Goal: Navigation & Orientation: Find specific page/section

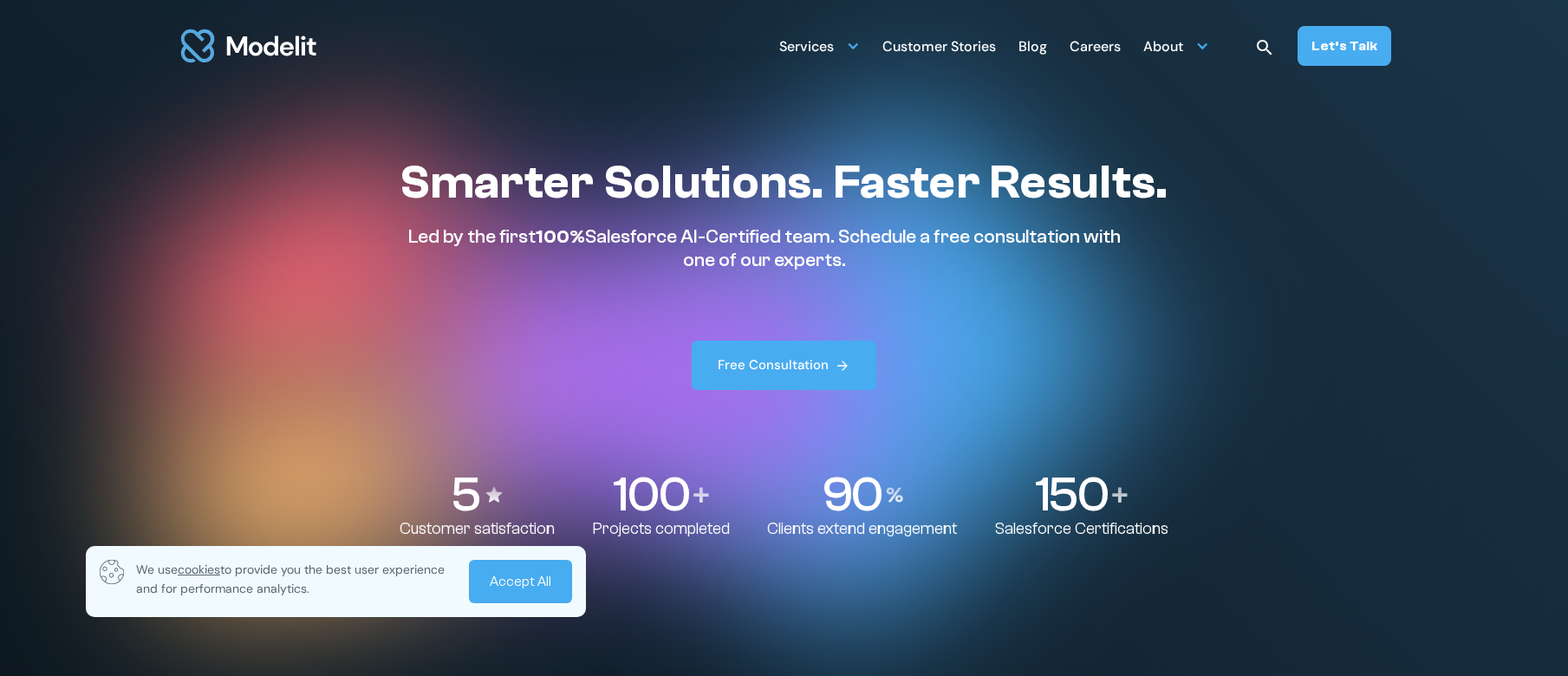
click at [514, 585] on link "Accept All" at bounding box center [521, 581] width 103 height 44
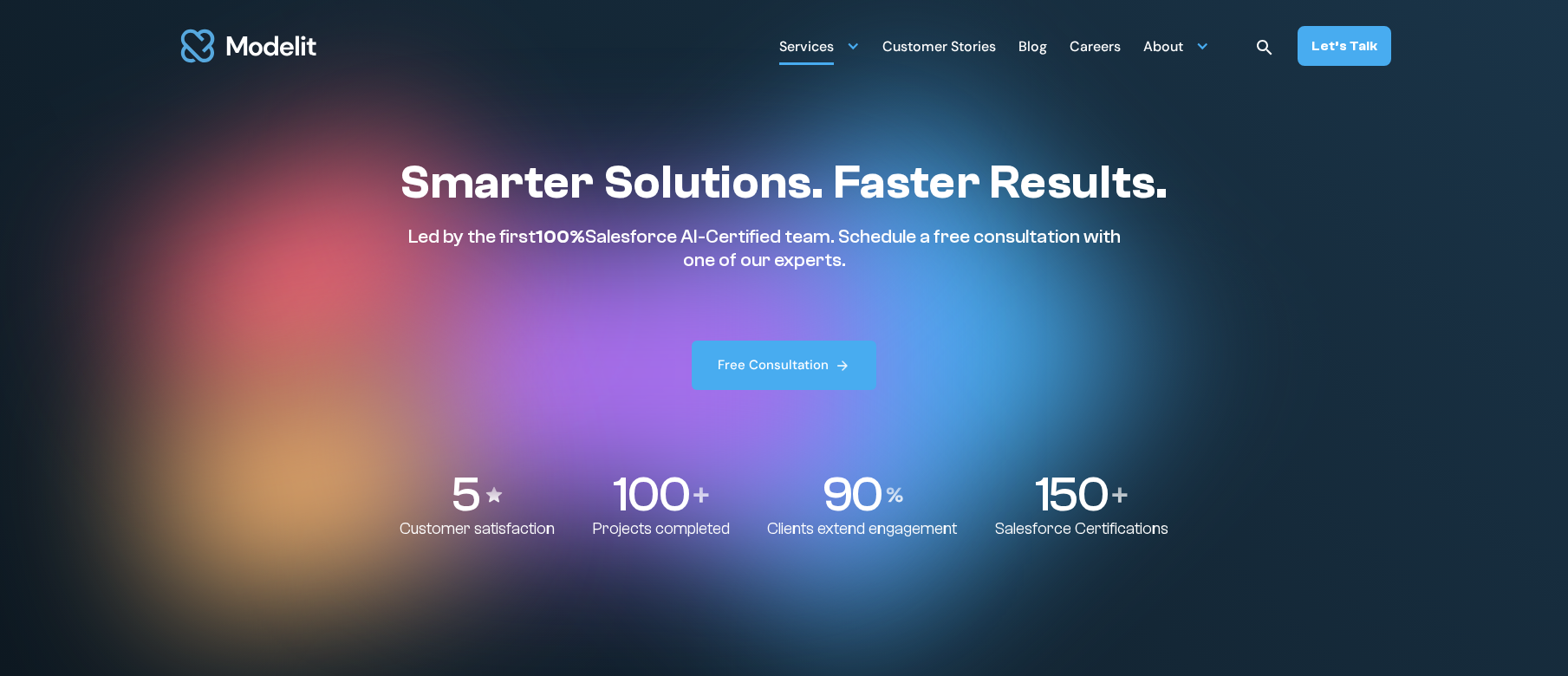
click at [819, 50] on div "Services" at bounding box center [806, 48] width 54 height 34
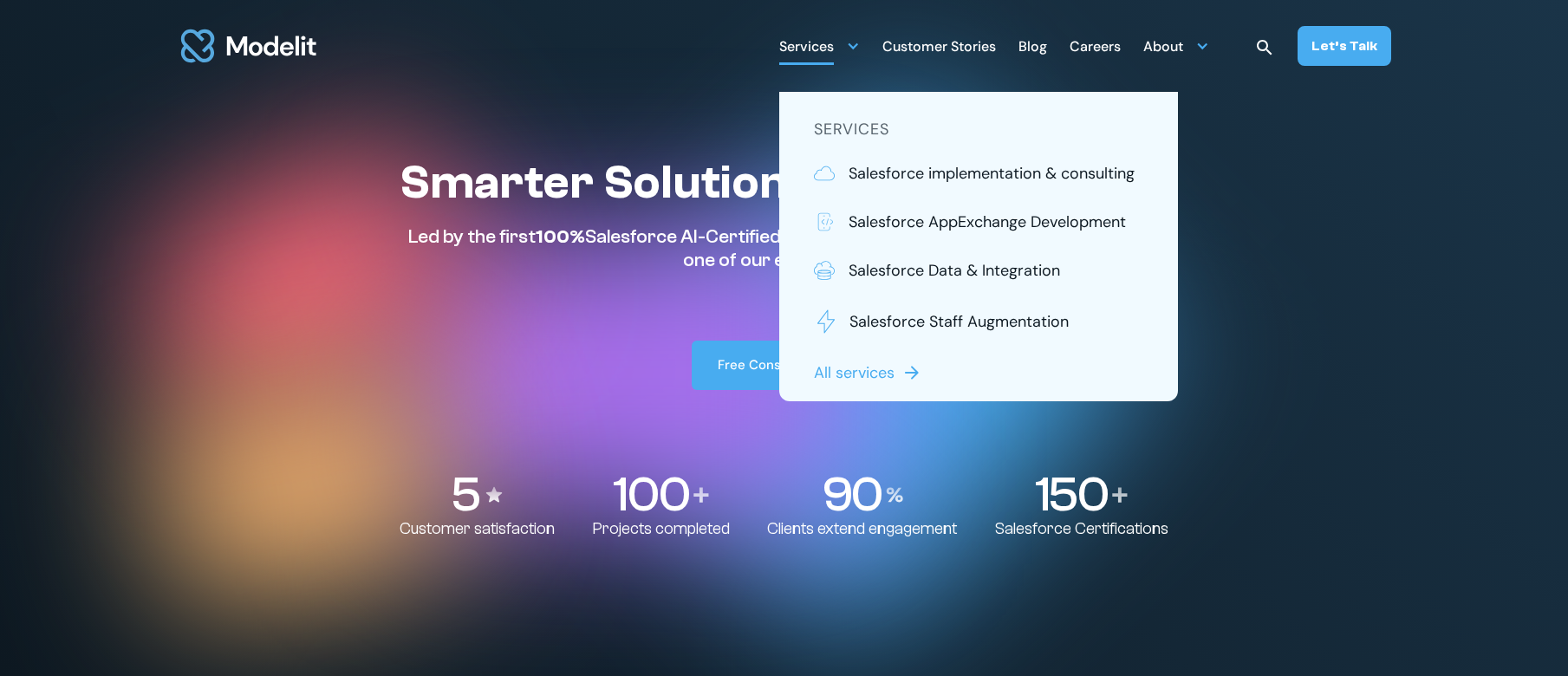
click at [723, 92] on section "Smarter Solutions. Faster Results. Led by the first 100% Salesforce AI-Certifie…" at bounding box center [784, 338] width 1568 height 676
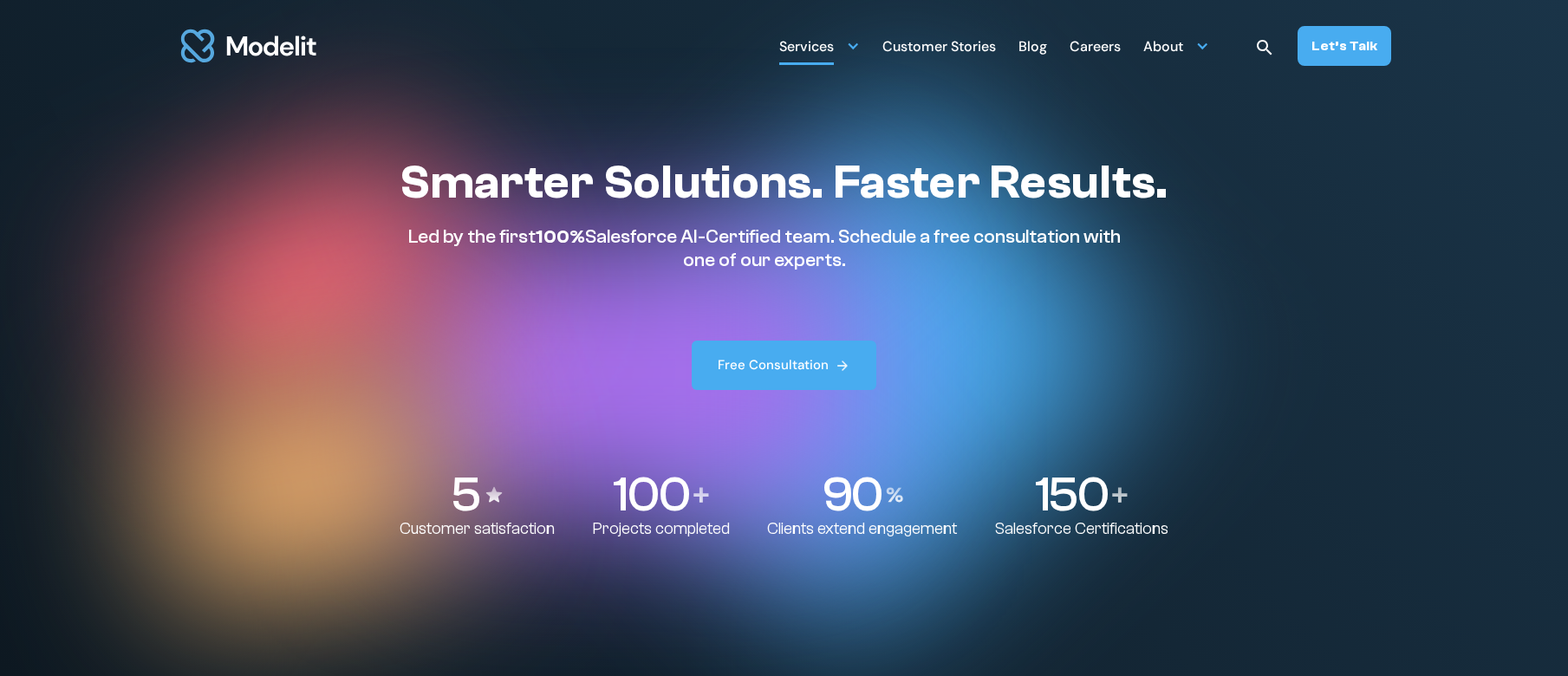
click at [856, 46] on div at bounding box center [853, 46] width 14 height 14
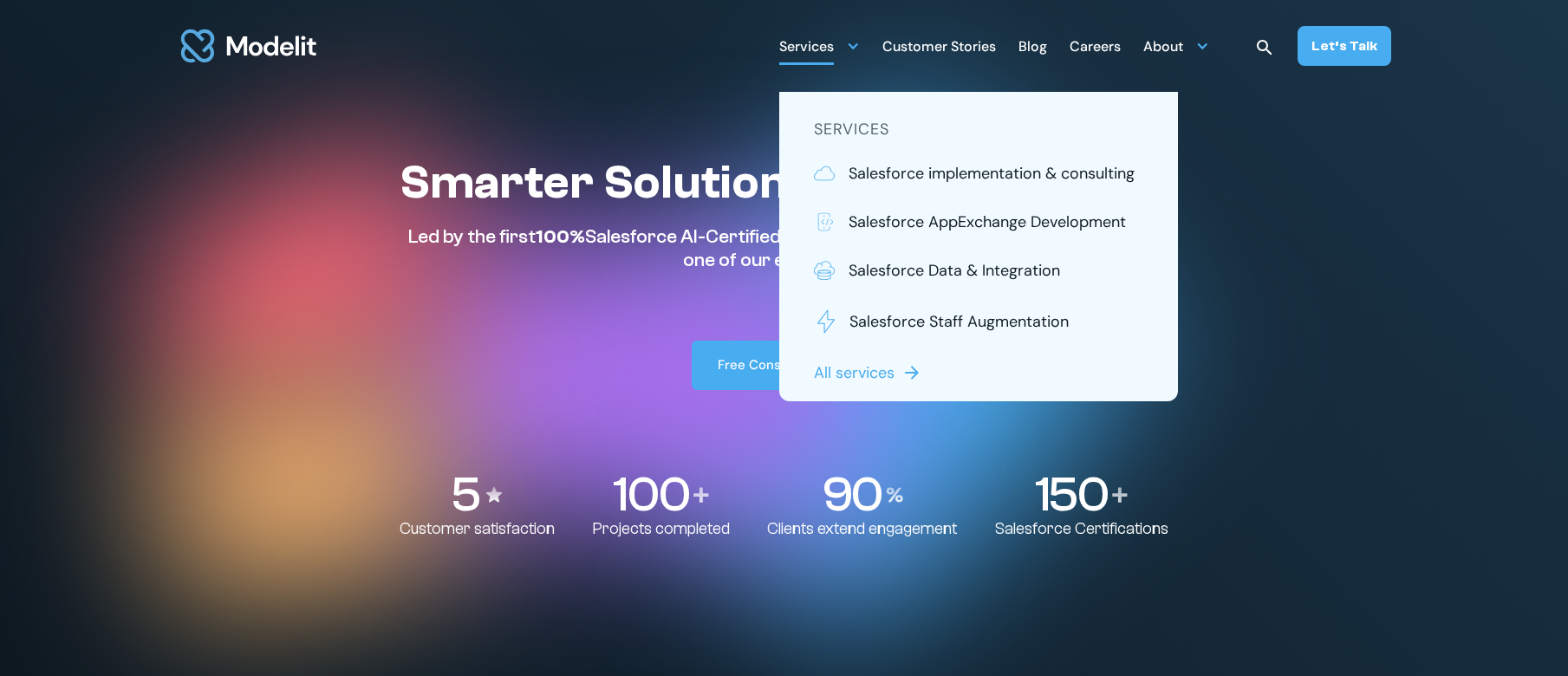
click at [724, 81] on div "Services SERVICES Salesforce implementation & consulting Salesforce AppExchange…" at bounding box center [785, 46] width 1387 height 92
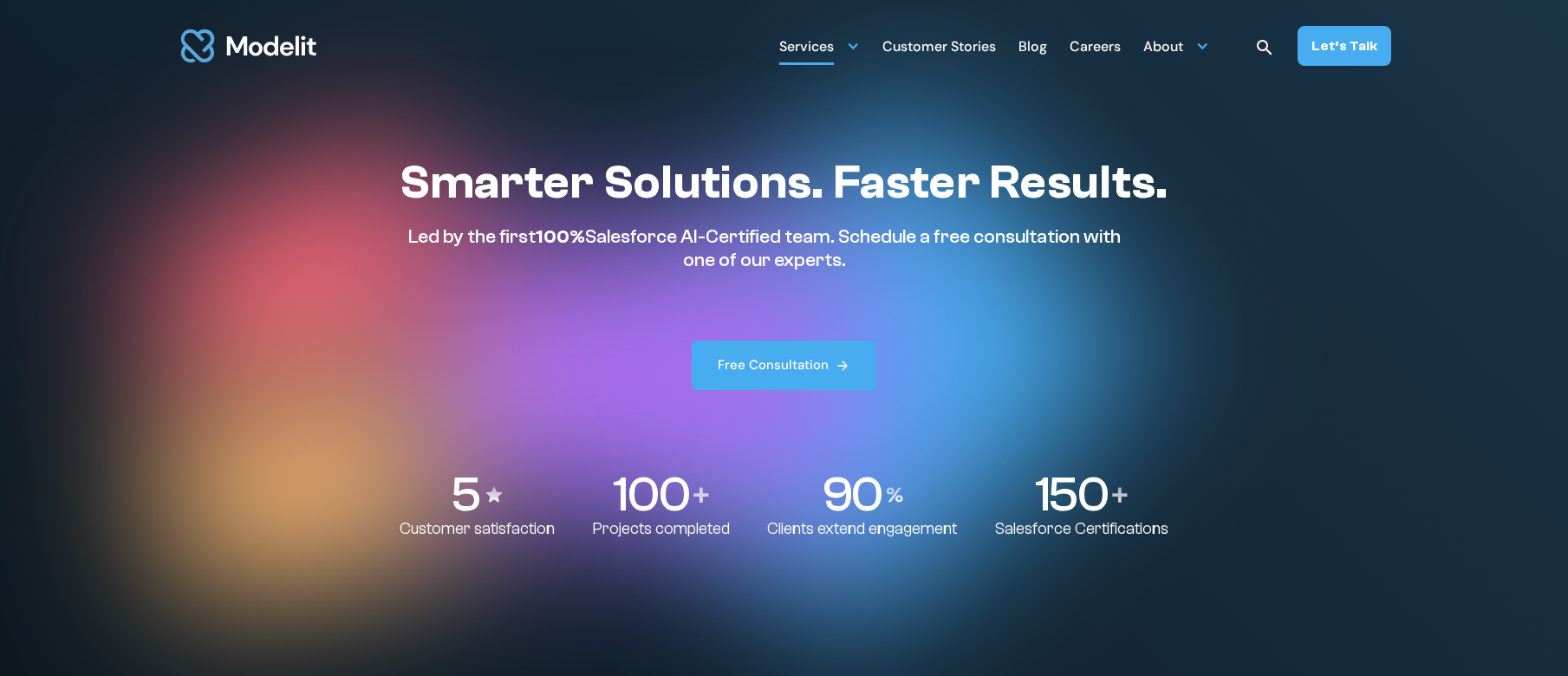
click at [811, 50] on div "Services" at bounding box center [806, 48] width 54 height 34
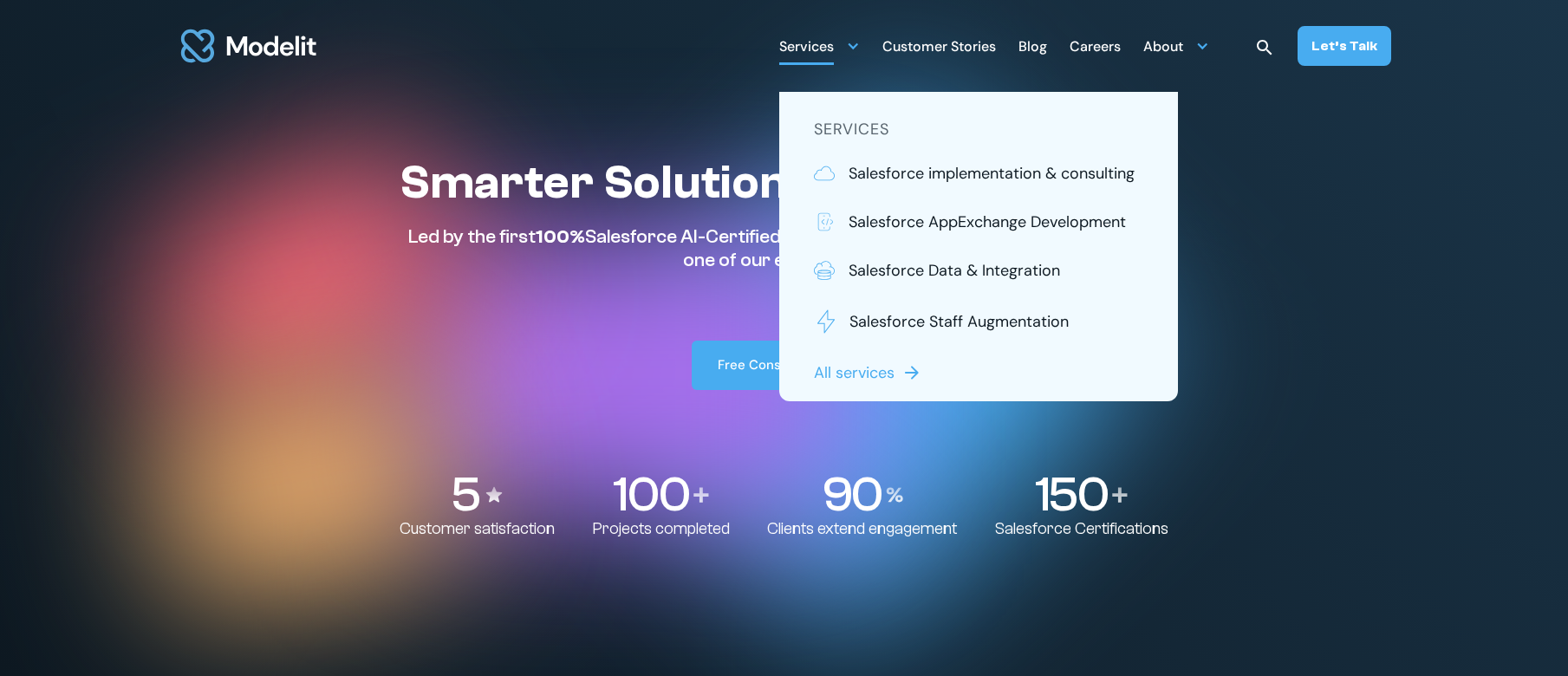
click at [751, 111] on section "Smarter Solutions. Faster Results. Led by the first 100% Salesforce AI-Certifie…" at bounding box center [784, 338] width 1568 height 676
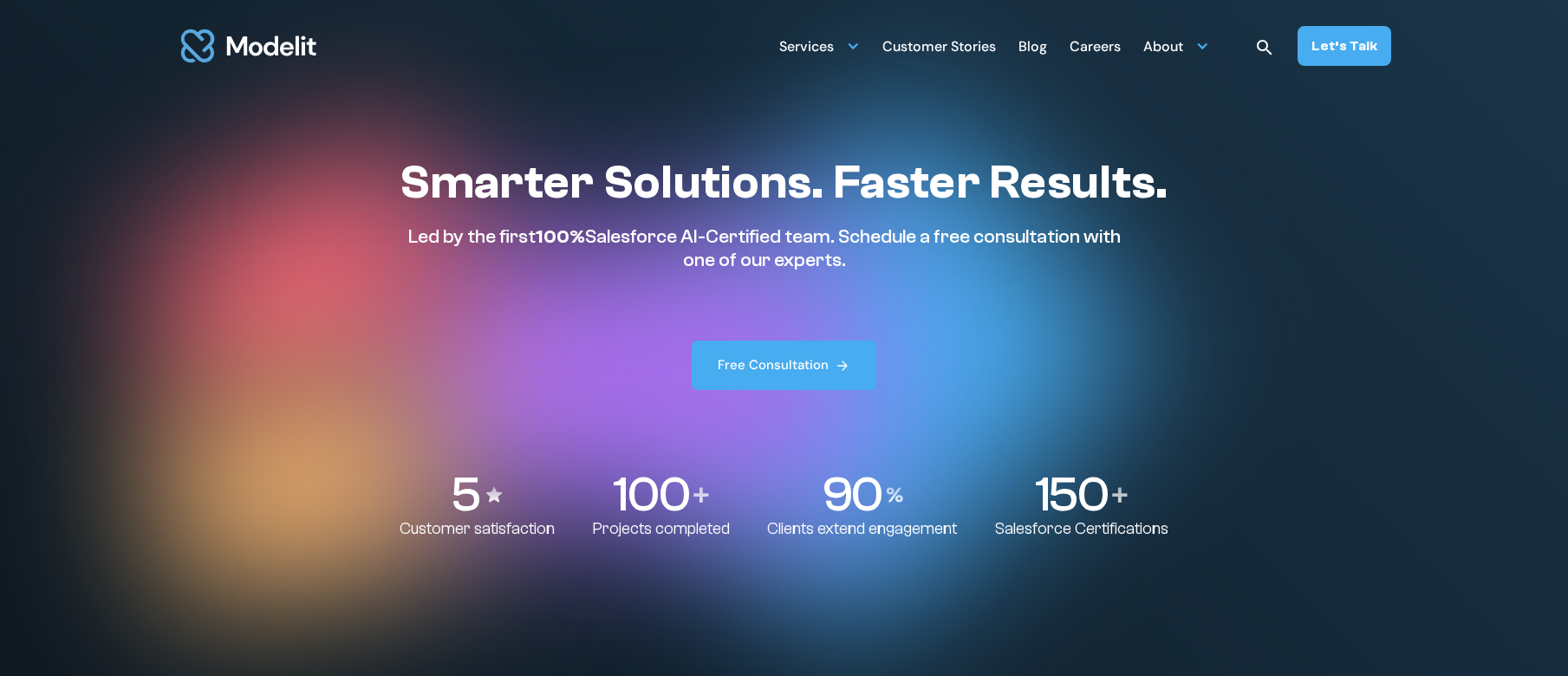
click at [1113, 49] on div "Careers" at bounding box center [1095, 48] width 51 height 34
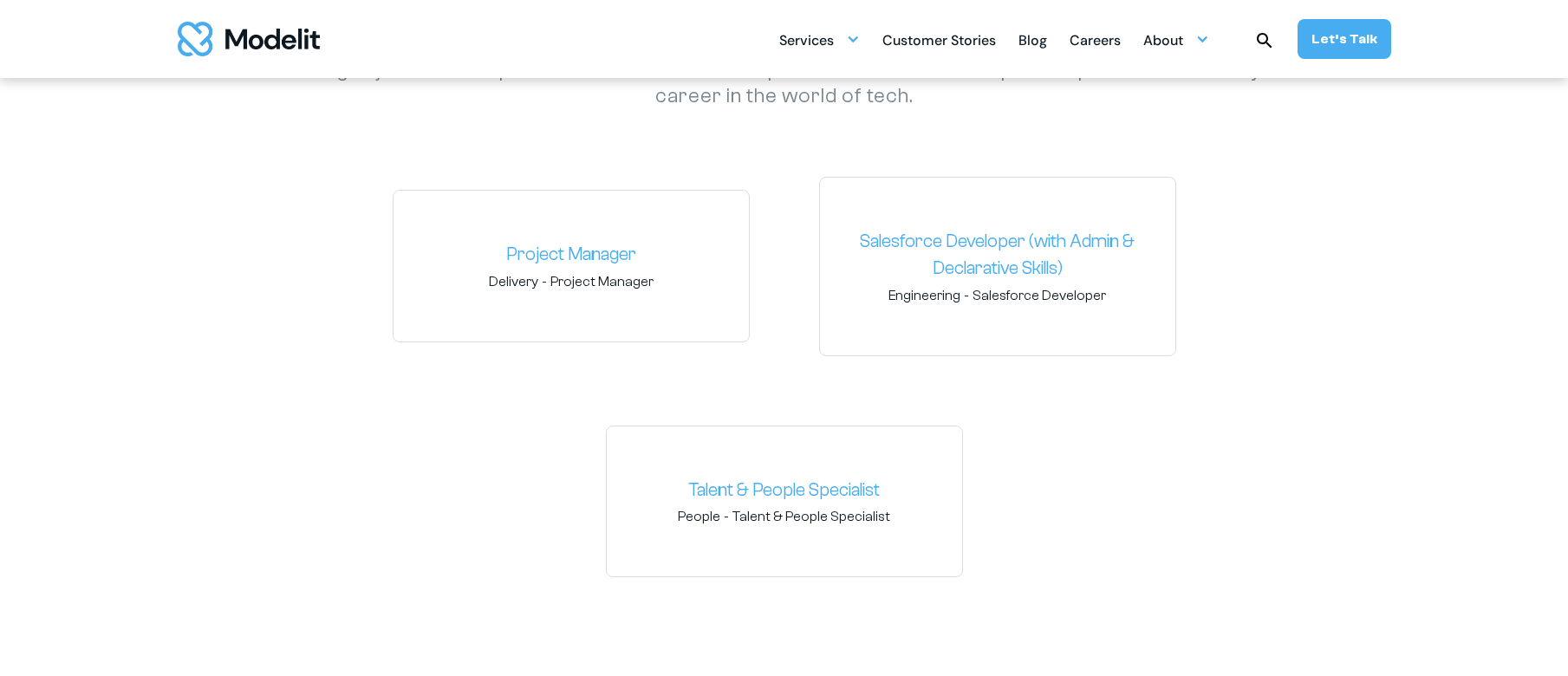
scroll to position [2687, 0]
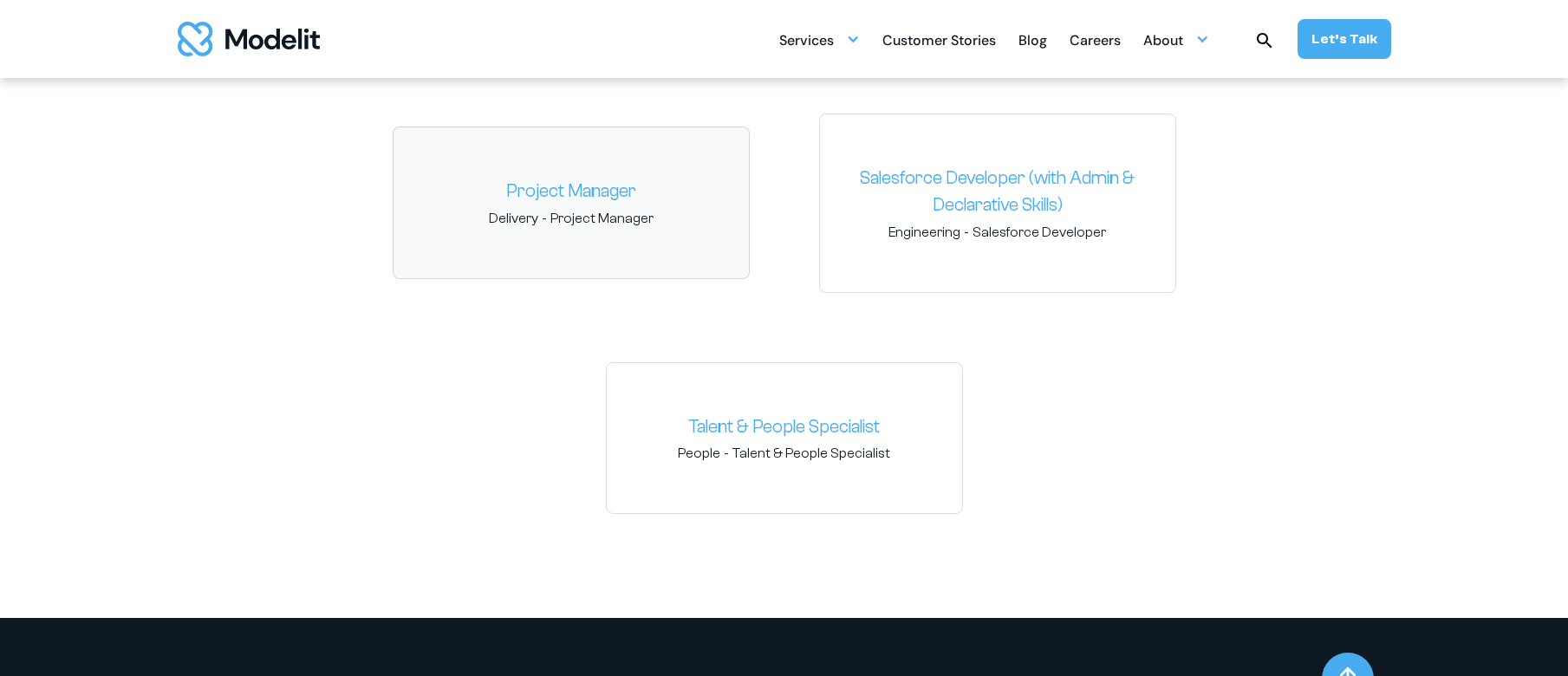
click at [562, 189] on link "Project Manager" at bounding box center [570, 191] width 327 height 28
